Goal: Task Accomplishment & Management: Manage account settings

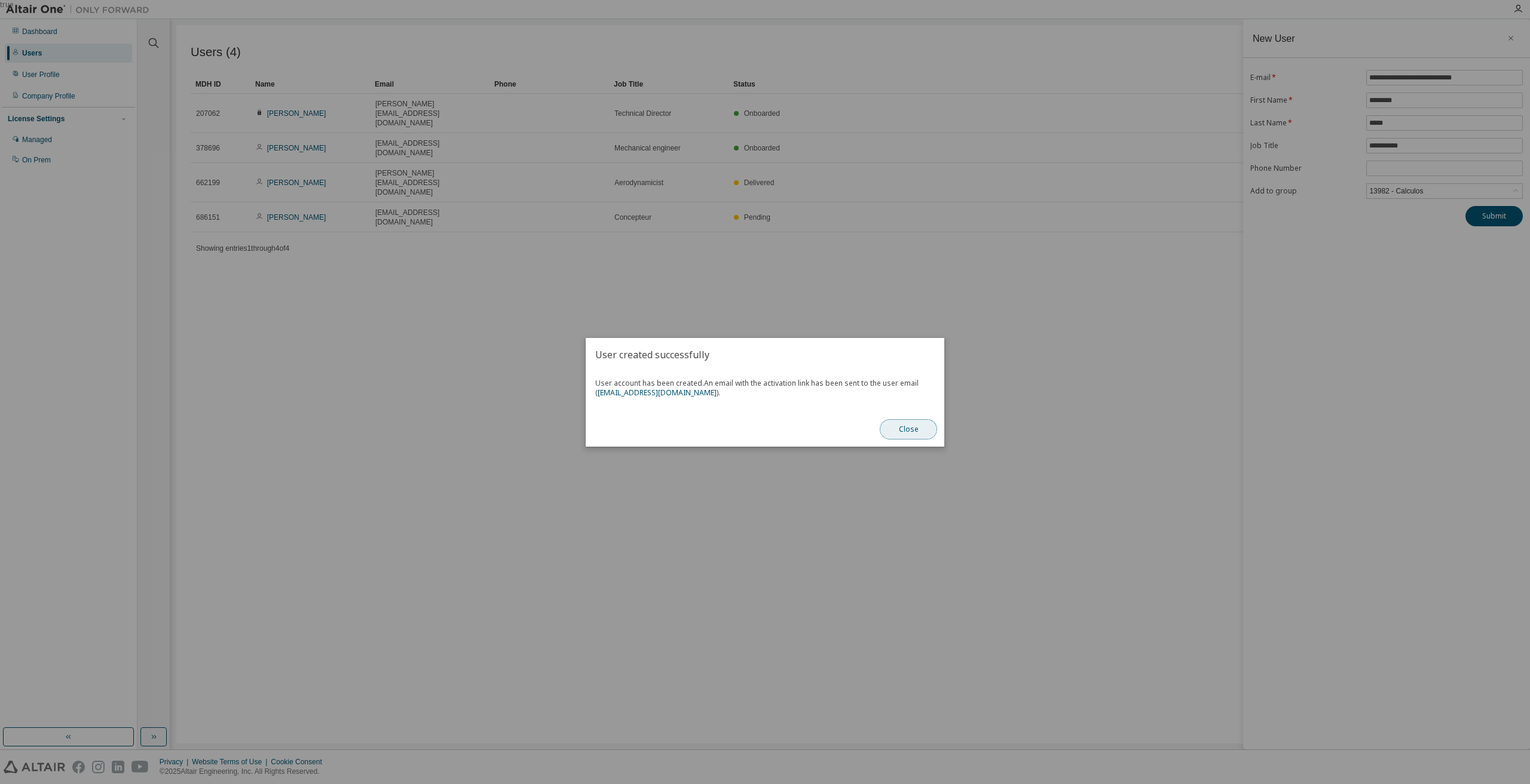
click at [909, 425] on button "Close" at bounding box center [908, 430] width 57 height 20
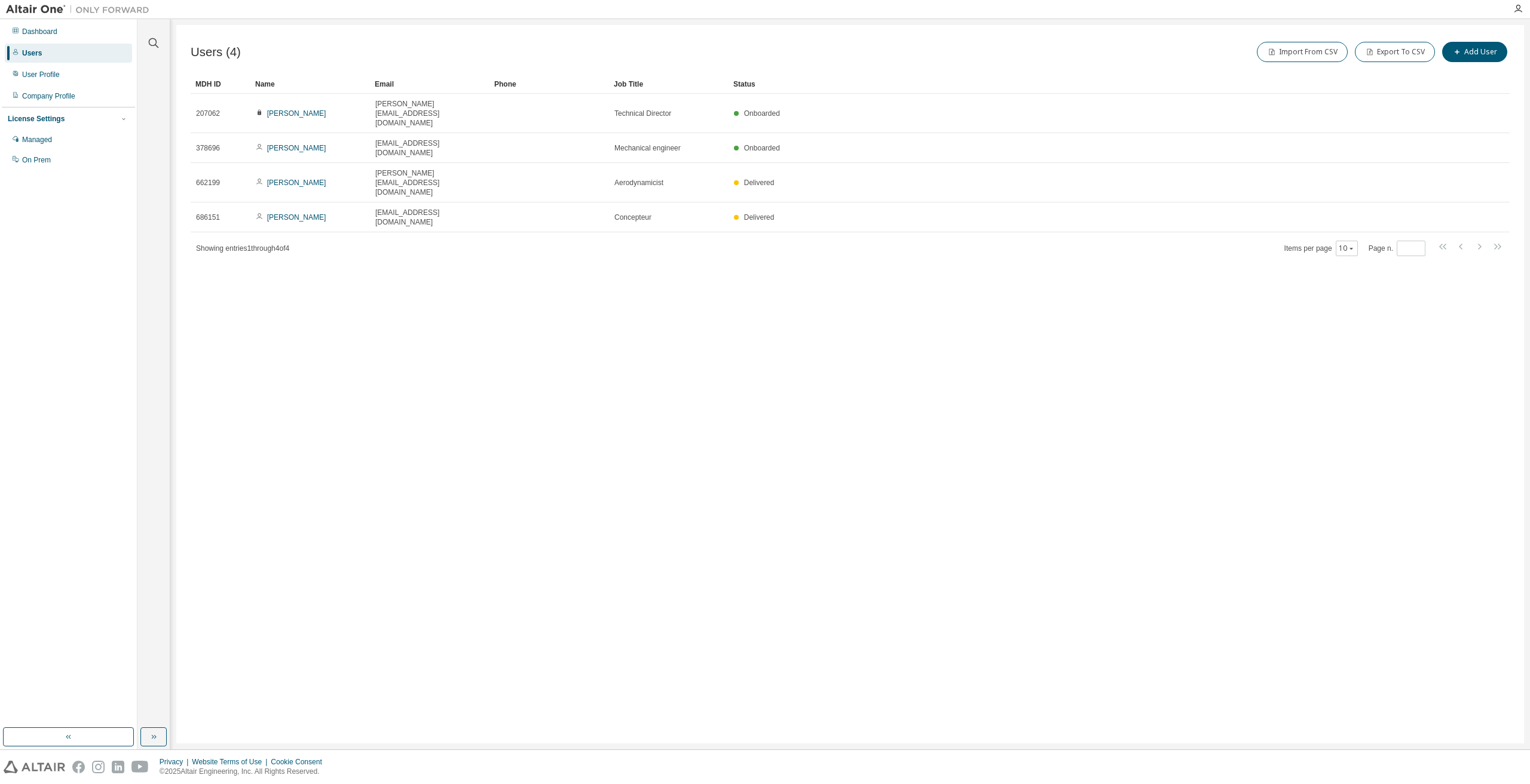
click at [1526, 356] on div "Clear all Status Onboarded Pending Sent Delivered Bounced Under Review Revoked …" at bounding box center [833, 384] width 1392 height 730
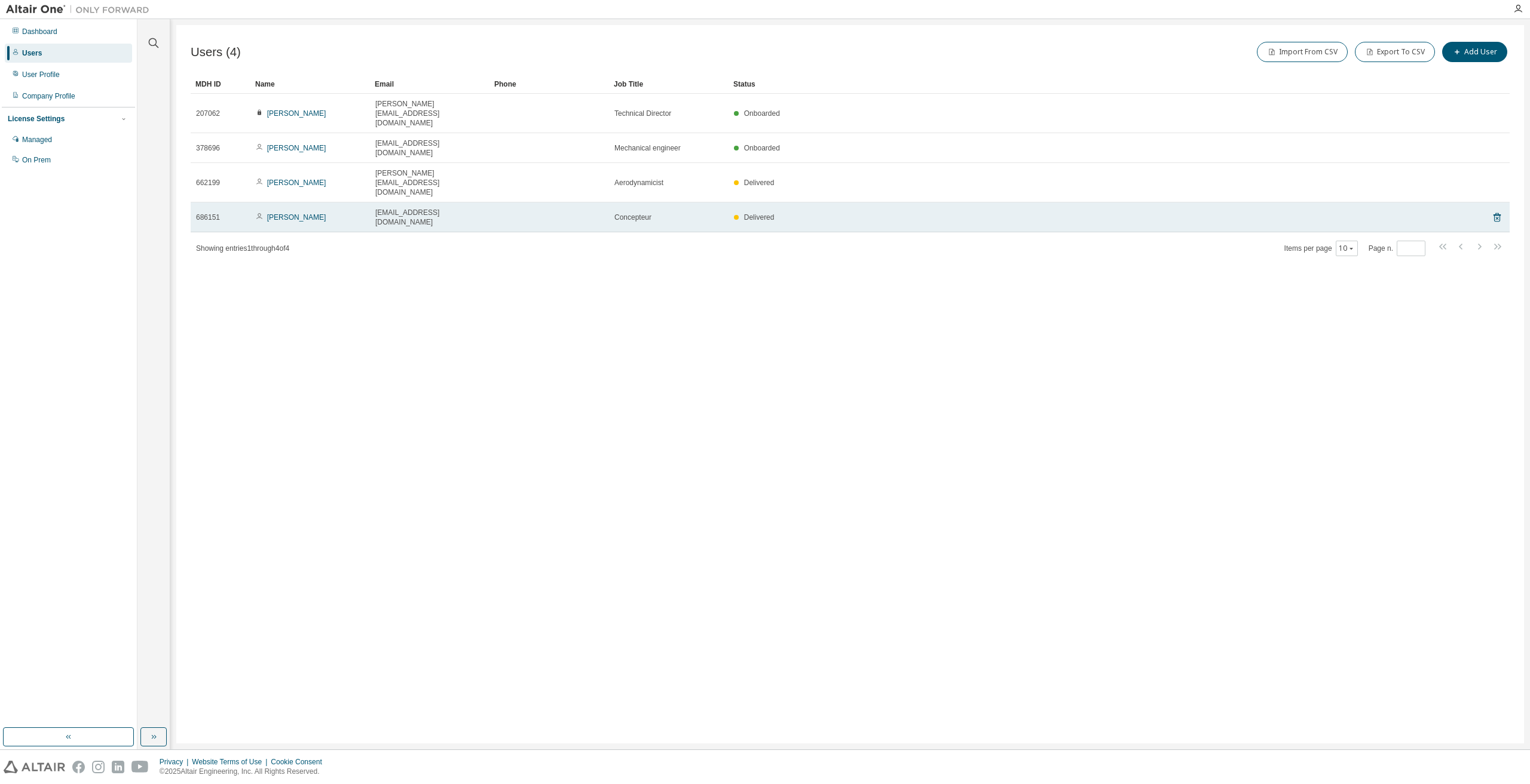
click at [382, 208] on span "[EMAIL_ADDRESS][DOMAIN_NAME]" at bounding box center [430, 217] width 109 height 19
click at [634, 212] on span "Concepteur" at bounding box center [633, 217] width 37 height 10
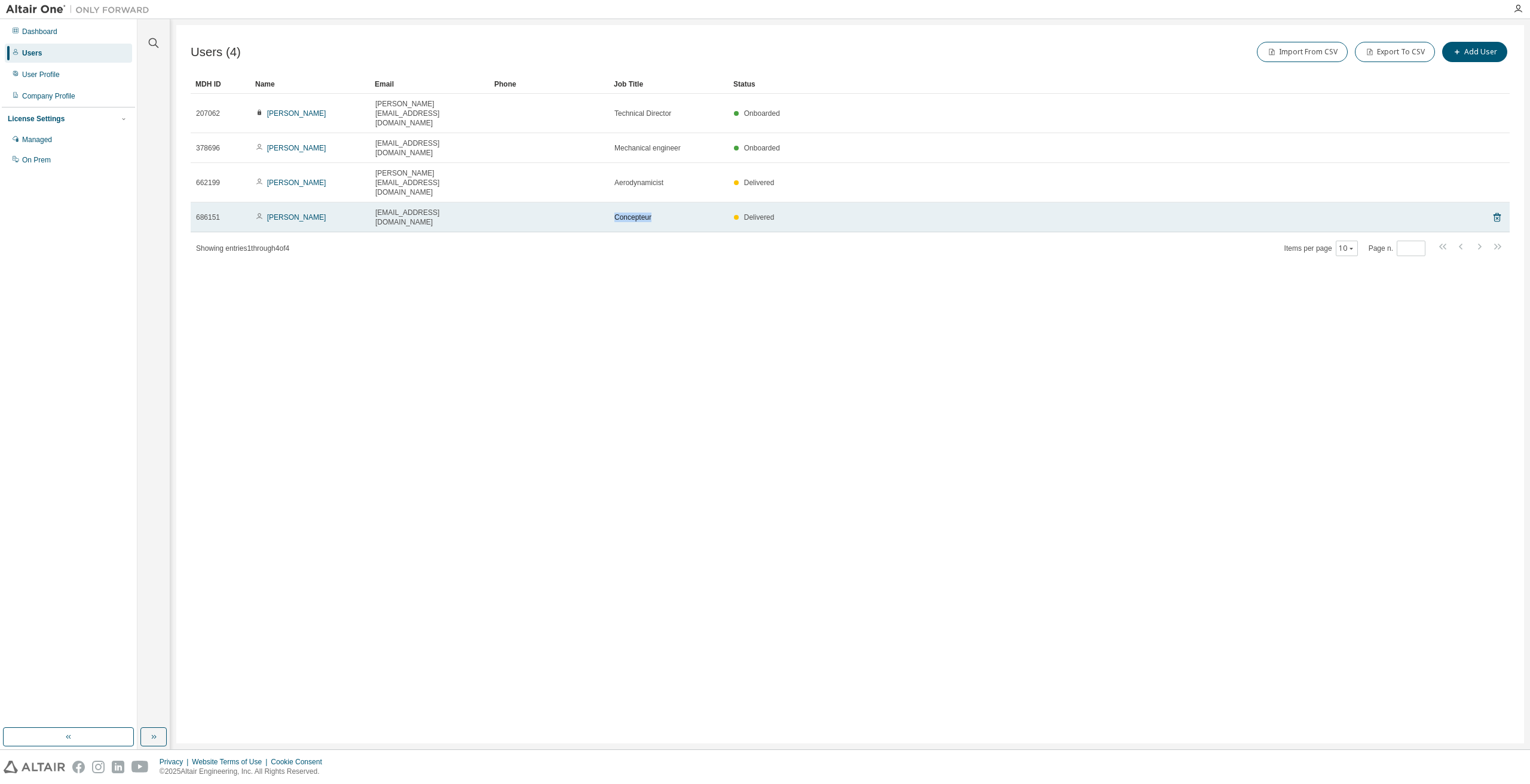
click at [634, 212] on span "Concepteur" at bounding box center [633, 217] width 37 height 10
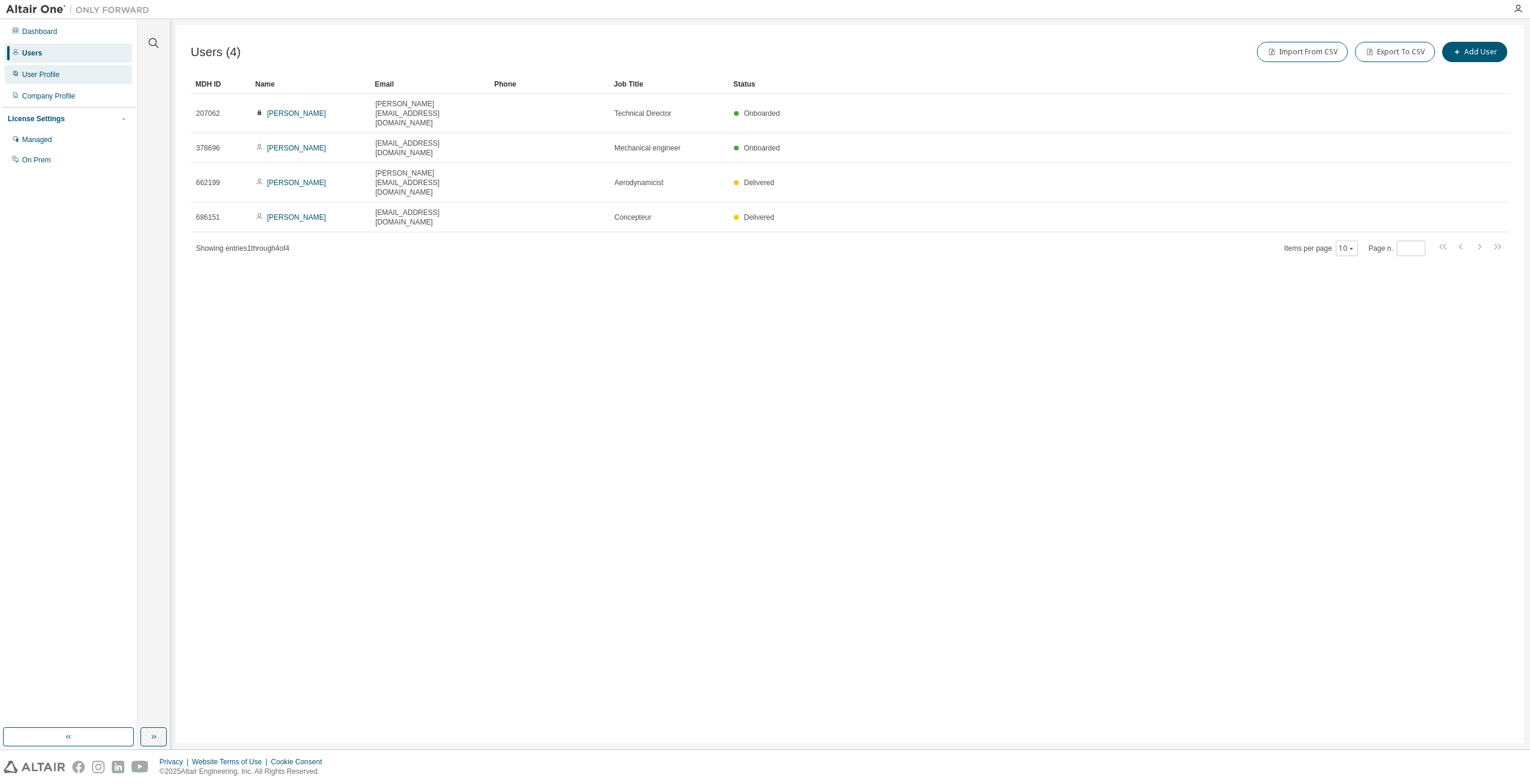
click at [67, 82] on div "User Profile" at bounding box center [68, 75] width 127 height 19
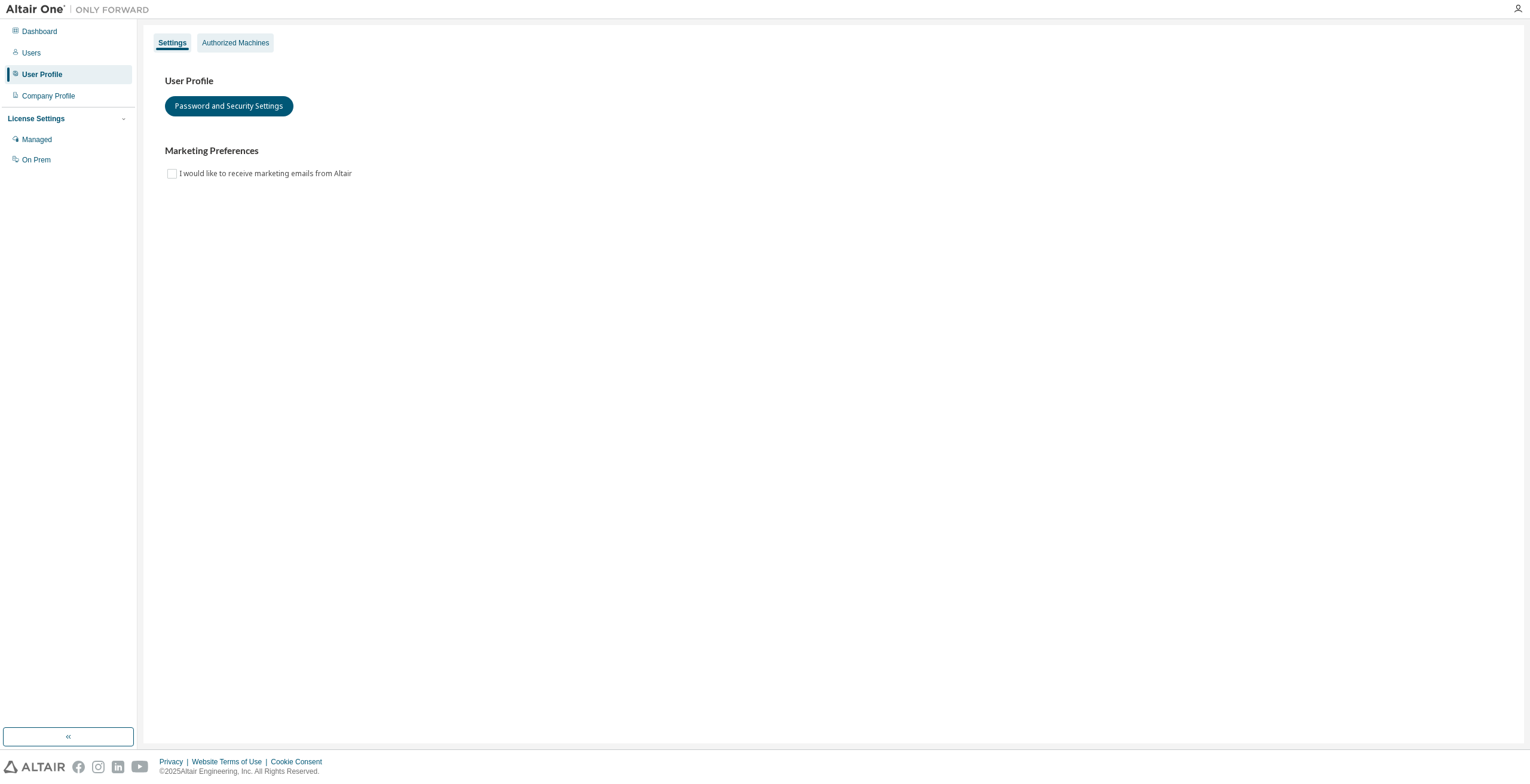
click at [225, 48] on div "Authorized Machines" at bounding box center [235, 43] width 77 height 19
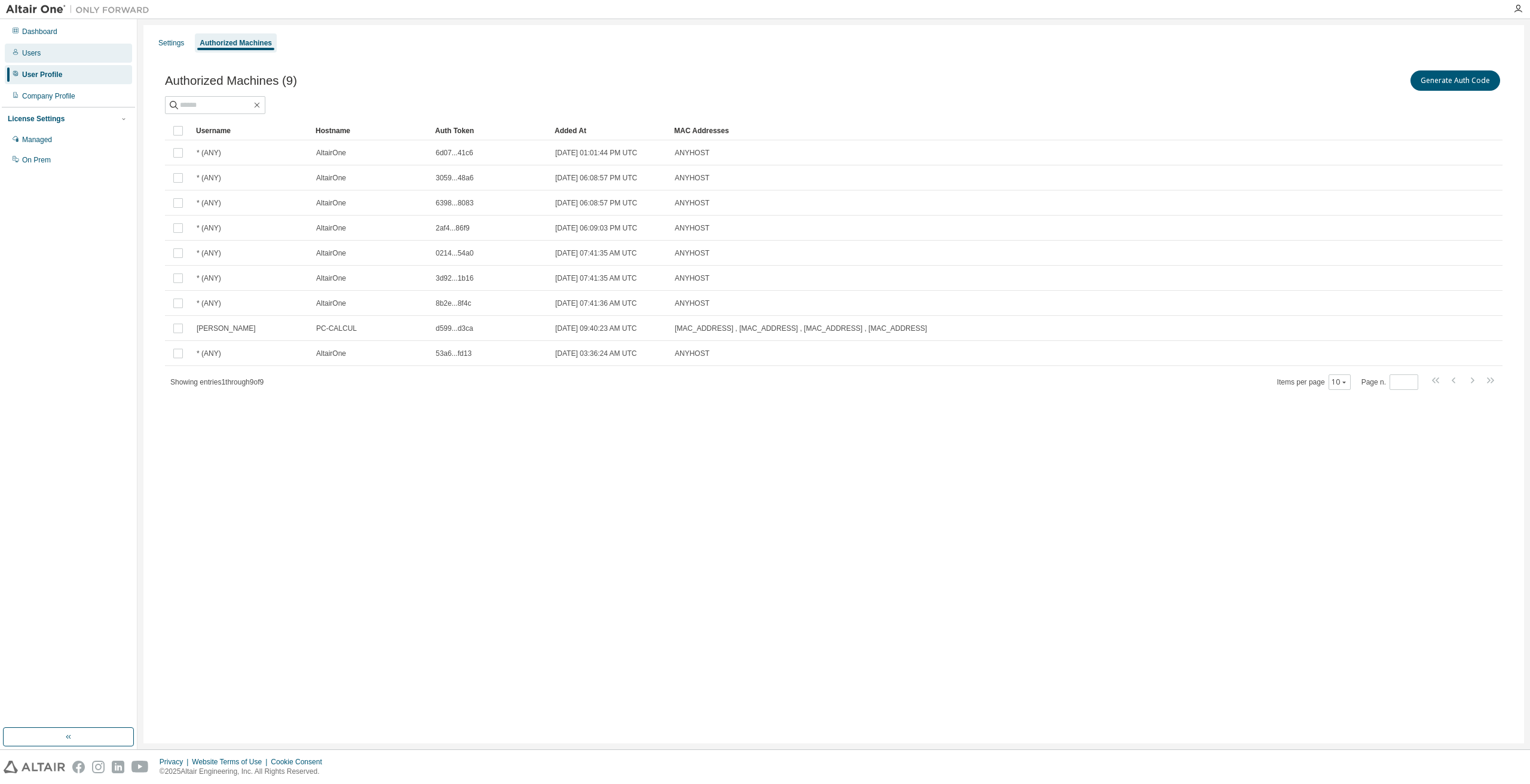
click at [53, 48] on div "Users" at bounding box center [68, 53] width 127 height 19
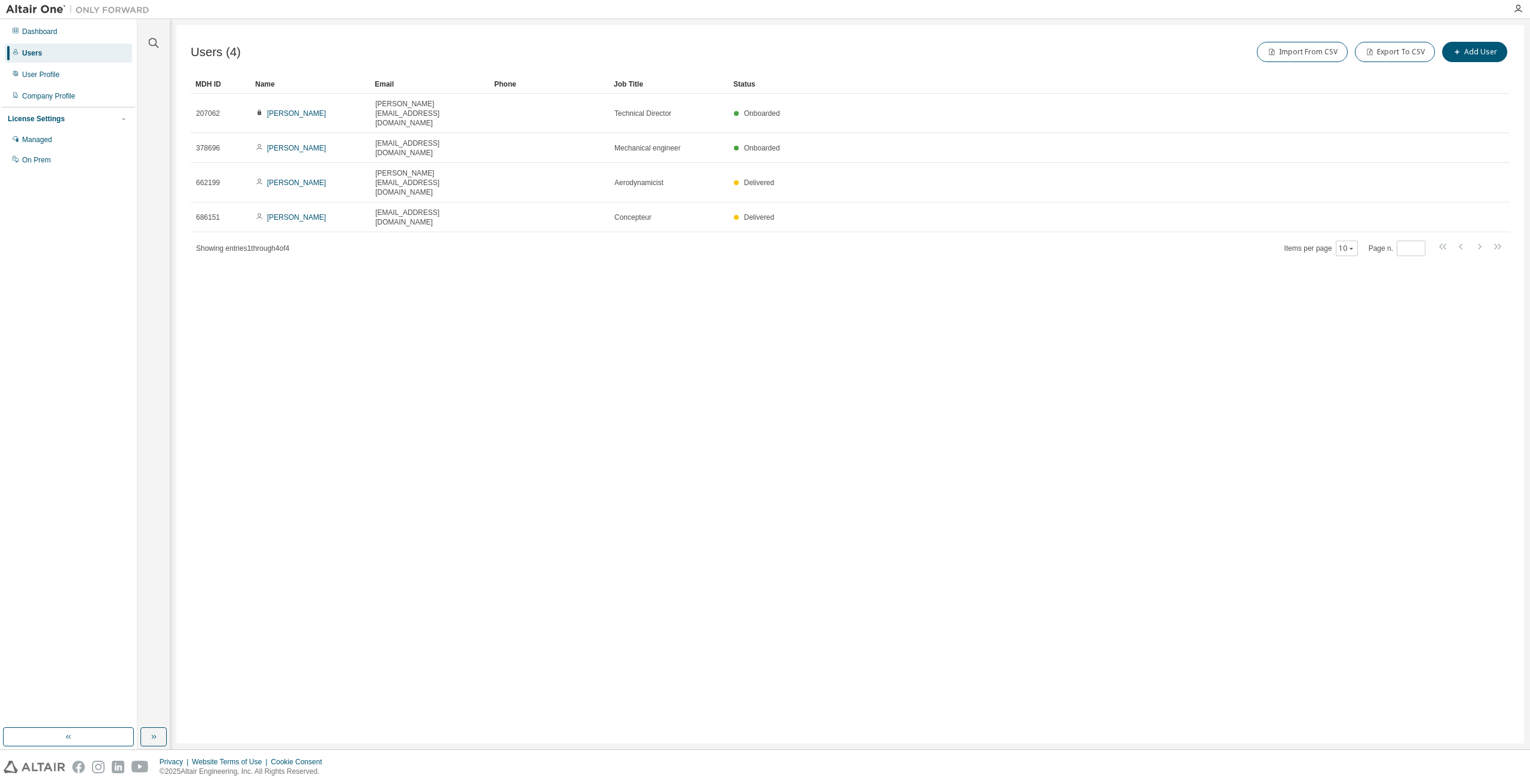
drag, startPoint x: 300, startPoint y: 122, endPoint x: 221, endPoint y: 236, distance: 138.7
click at [217, 265] on div "Users (4) Import From CSV Export To CSV Add User Clear Load Save Save As Field …" at bounding box center [850, 384] width 1347 height 719
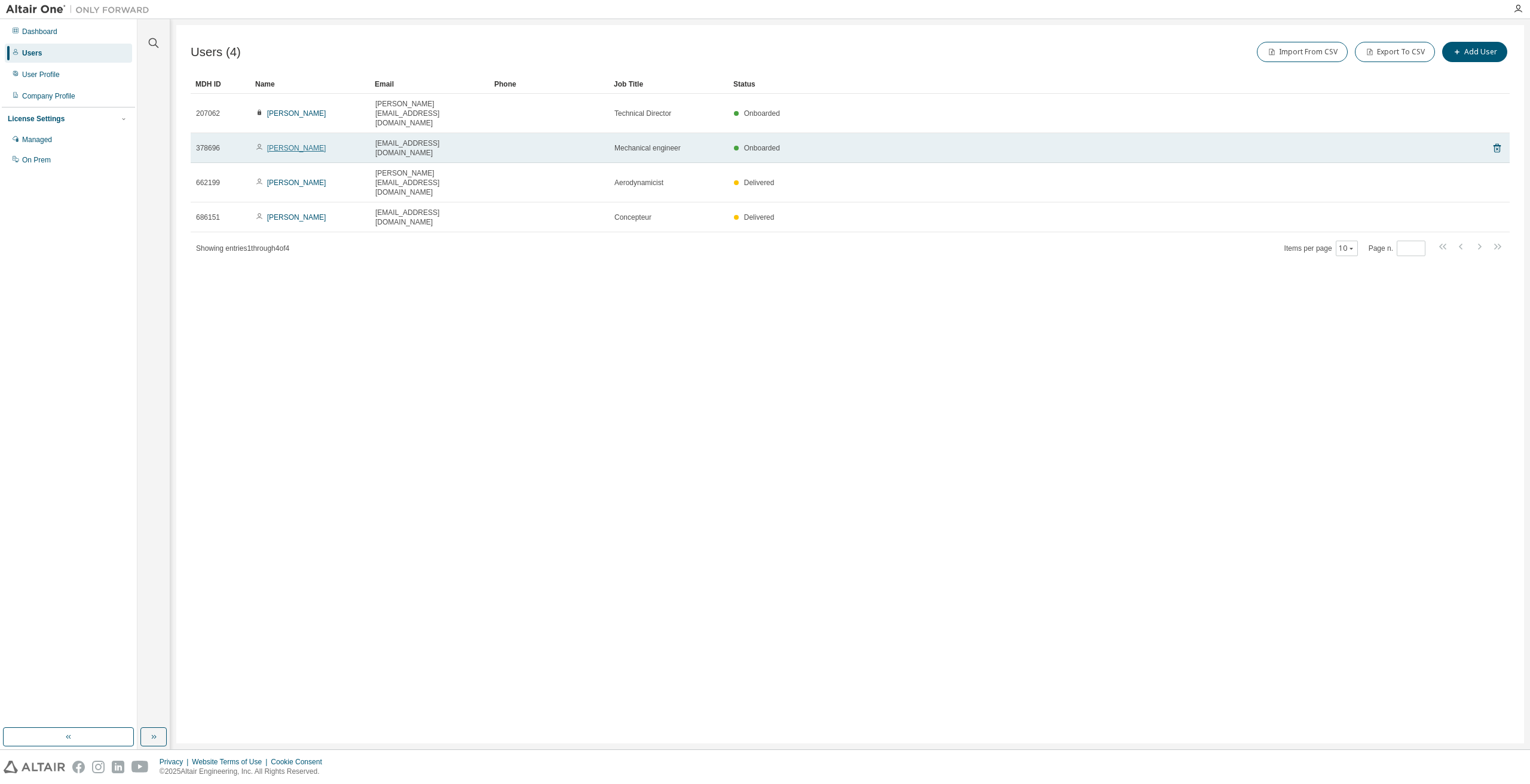
click at [299, 144] on link "[PERSON_NAME]" at bounding box center [296, 148] width 59 height 8
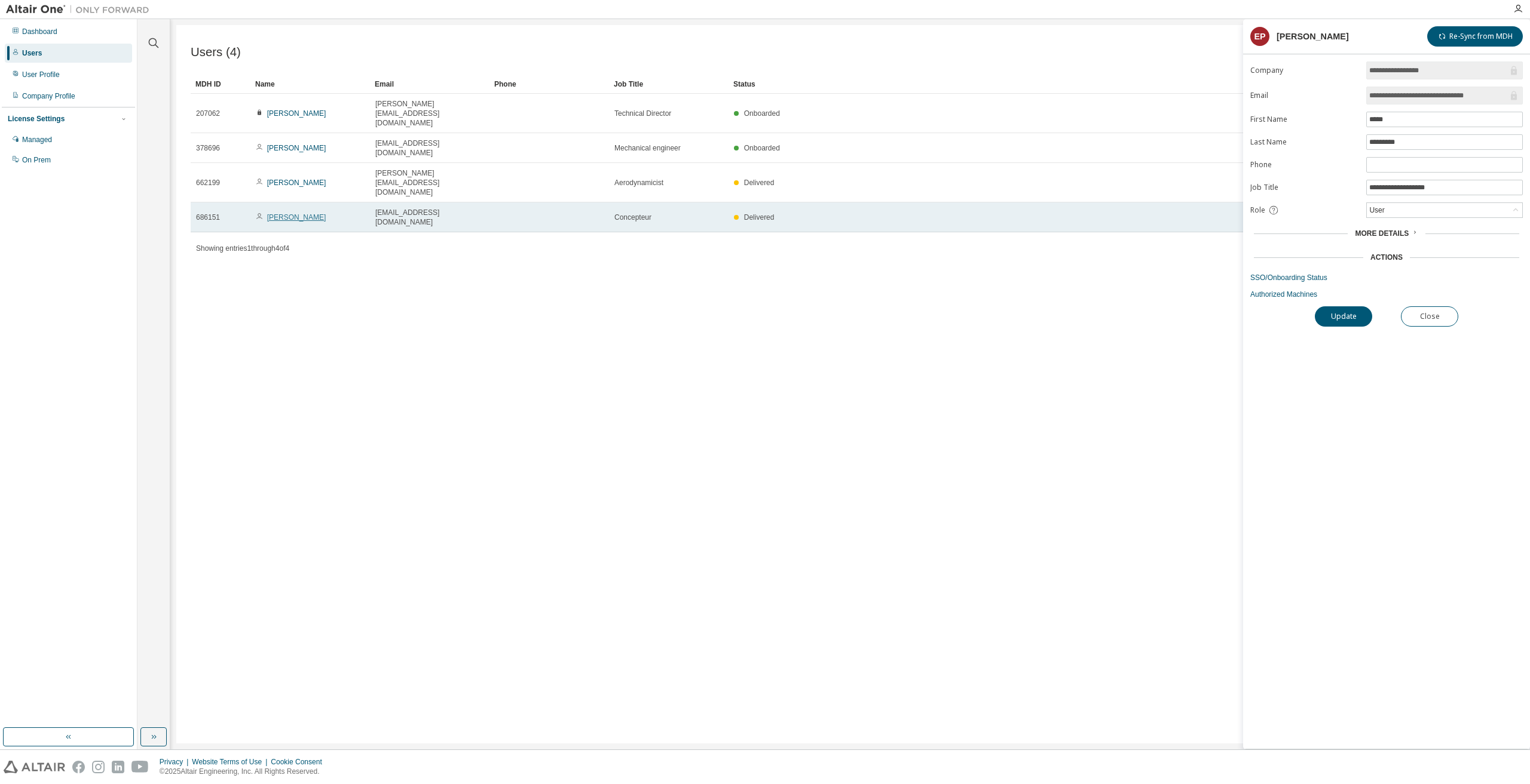
click at [296, 213] on link "[PERSON_NAME]" at bounding box center [296, 217] width 59 height 8
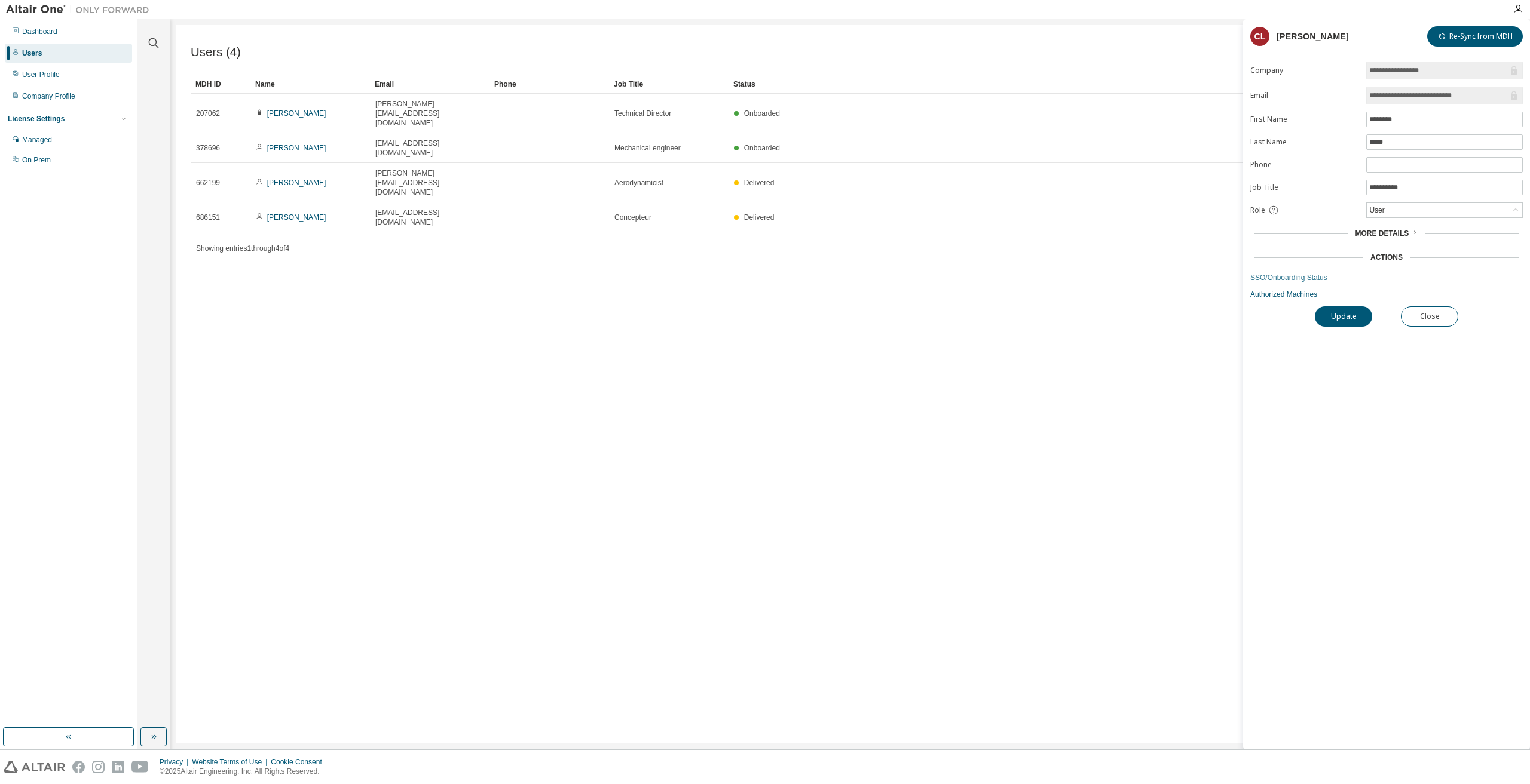
click at [1298, 279] on link "SSO/Onboarding Status" at bounding box center [1386, 278] width 272 height 10
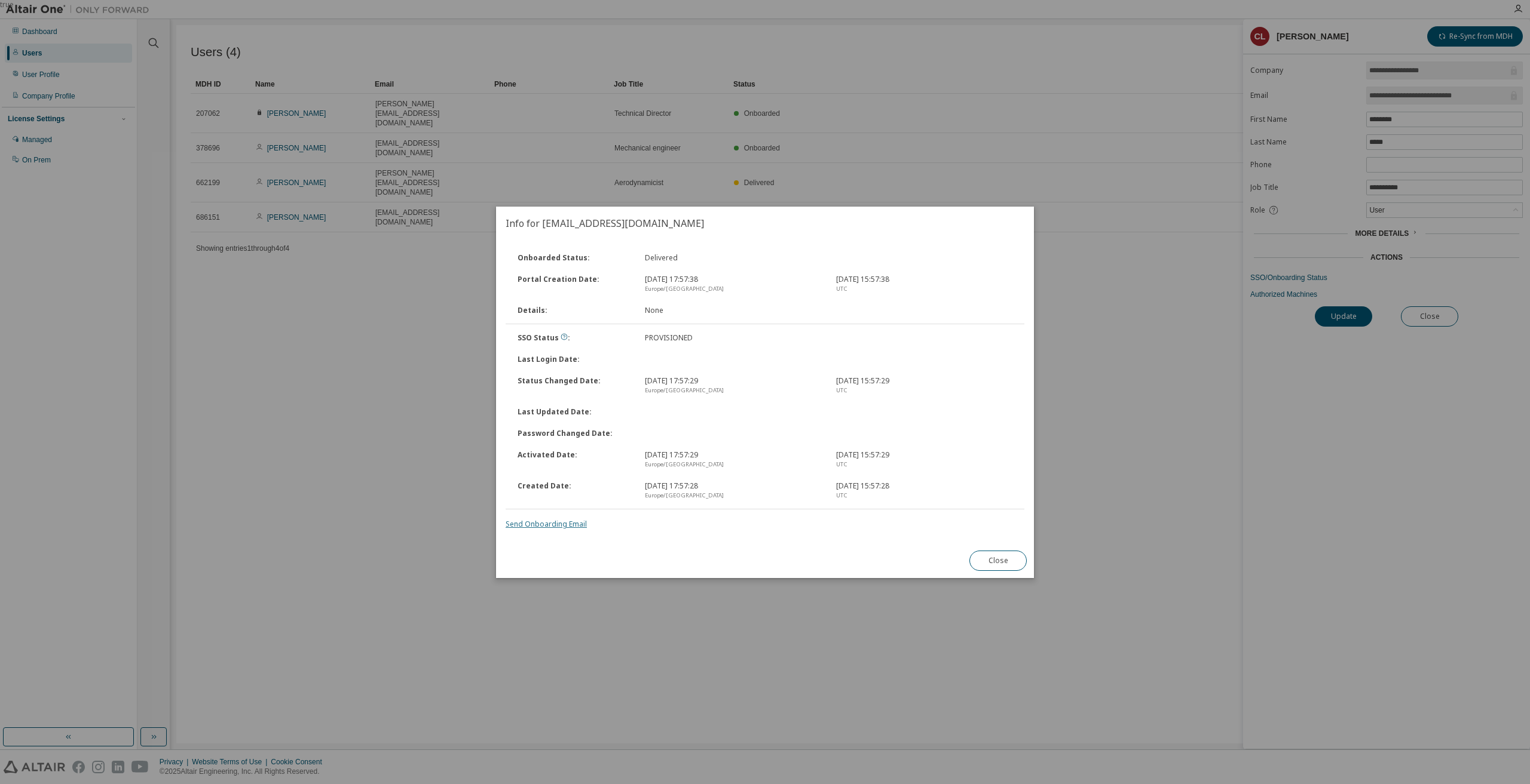
click at [554, 524] on link "Send Onboarding Email" at bounding box center [546, 524] width 81 height 10
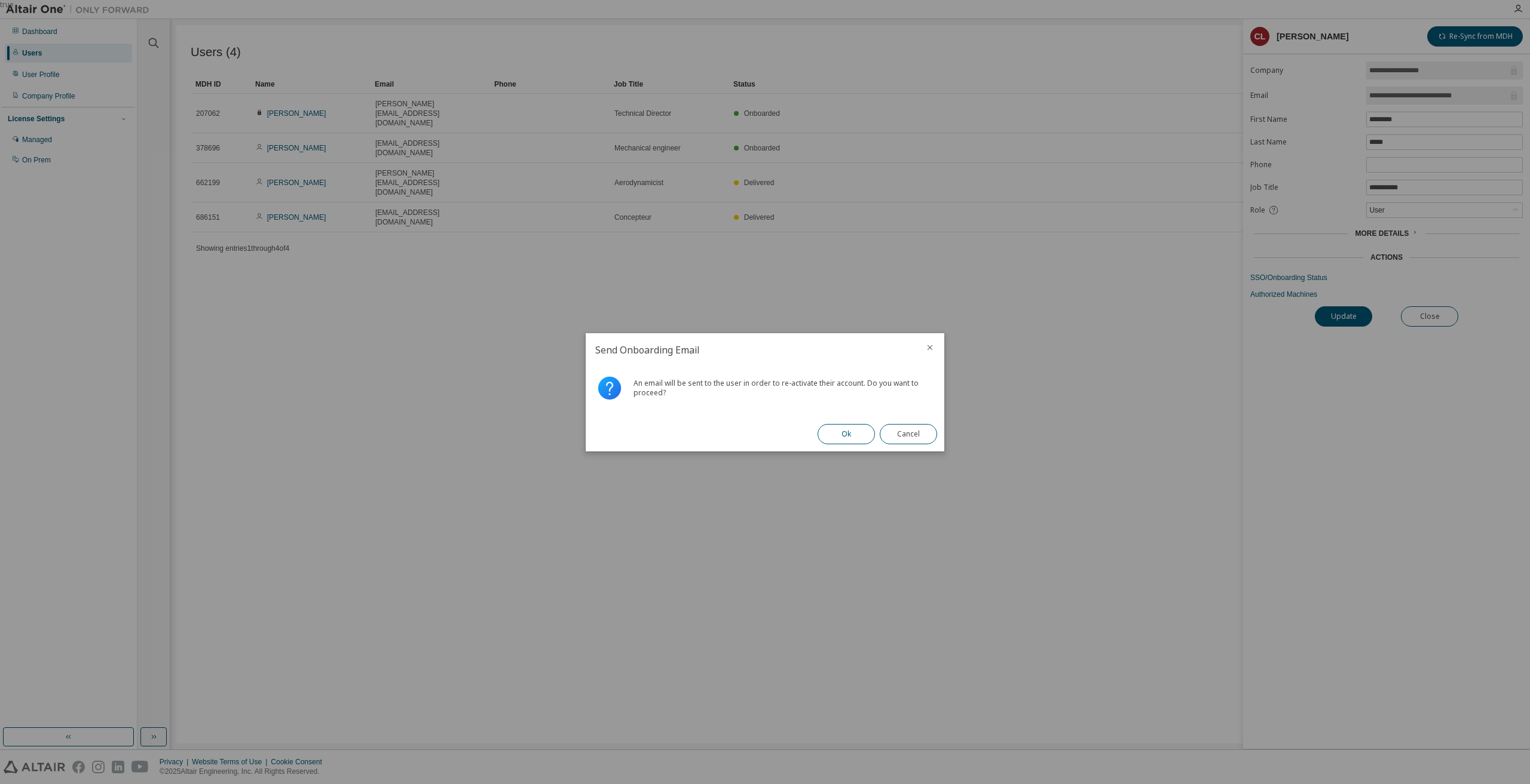
click at [844, 436] on button "Ok" at bounding box center [846, 434] width 57 height 20
click at [903, 438] on button "Close" at bounding box center [908, 434] width 57 height 20
